Goal: Information Seeking & Learning: Learn about a topic

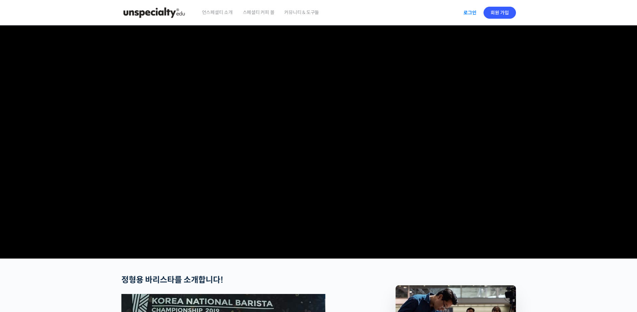
type input "[EMAIL_ADDRESS][DOMAIN_NAME]"
click at [470, 11] on link "로그인" at bounding box center [470, 12] width 21 height 15
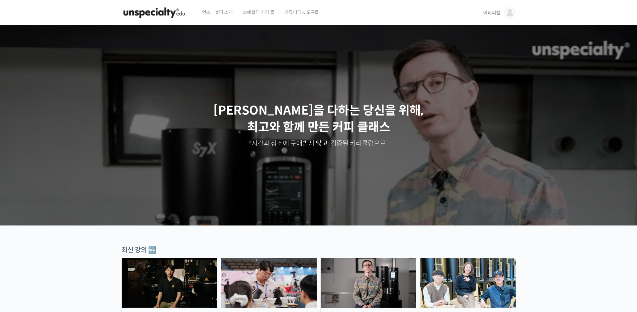
click at [494, 14] on span "어티피컬" at bounding box center [491, 13] width 17 height 6
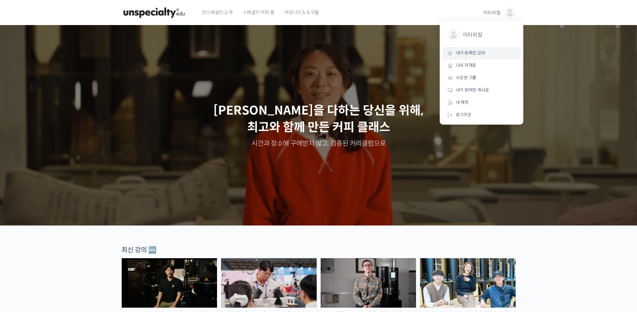
click at [474, 54] on span "내가 등록한 강의" at bounding box center [470, 53] width 29 height 6
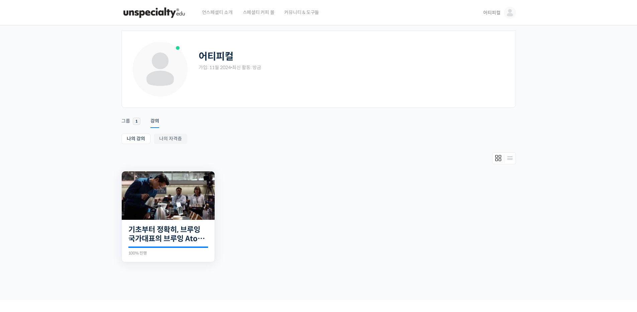
click at [168, 213] on img at bounding box center [168, 196] width 93 height 49
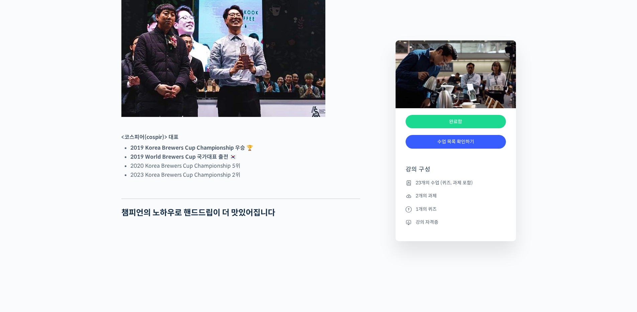
scroll to position [396, 0]
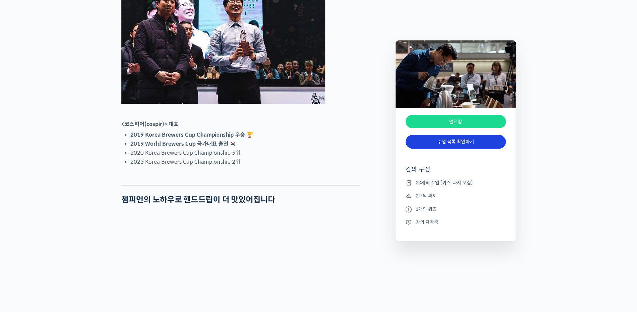
click at [458, 146] on link "수업 목록 확인하기" at bounding box center [456, 142] width 100 height 14
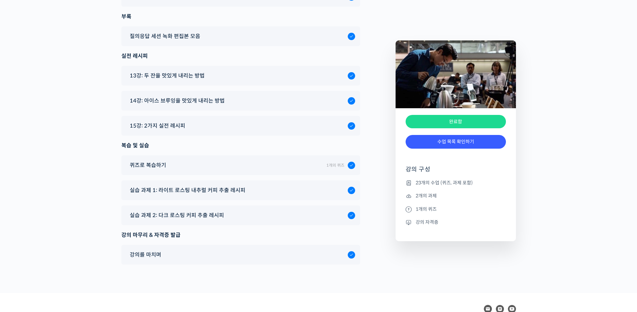
scroll to position [4153, 0]
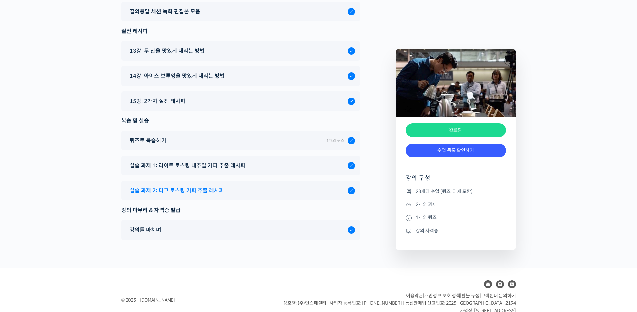
click at [201, 186] on span "실습 과제 2: 다크 로스팅 커피 추출 레시피" at bounding box center [177, 190] width 94 height 9
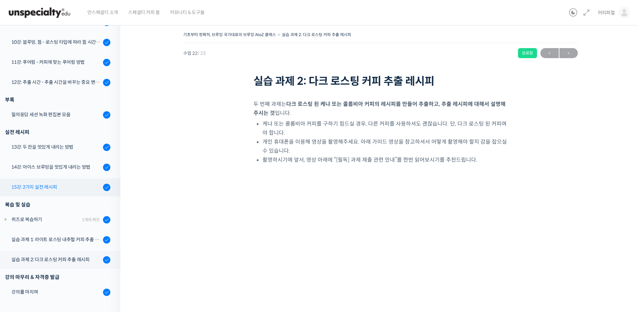
click at [48, 187] on div "15강: 2가지 실전 레시피" at bounding box center [56, 187] width 90 height 7
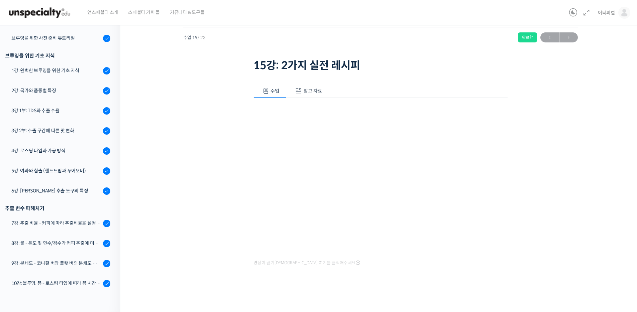
scroll to position [98, 0]
click at [306, 90] on span "참고 자료" at bounding box center [313, 91] width 18 height 6
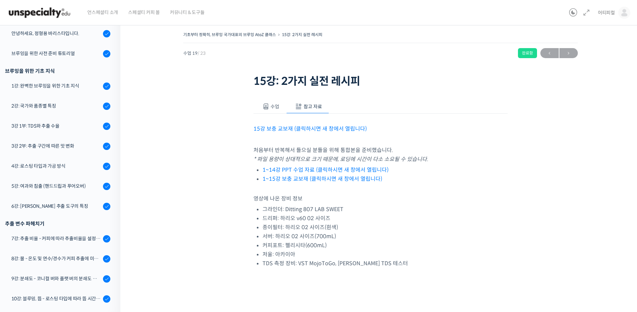
scroll to position [0, 0]
click at [335, 129] on link "15강 보충 교보재 (클릭하시면 새 창에서 열립니다)" at bounding box center [310, 128] width 113 height 7
click at [326, 171] on link "1~14강 PPT 수업 자료 (클릭하시면 새 창에서 열립니다)" at bounding box center [326, 169] width 126 height 7
